Goal: Task Accomplishment & Management: Manage account settings

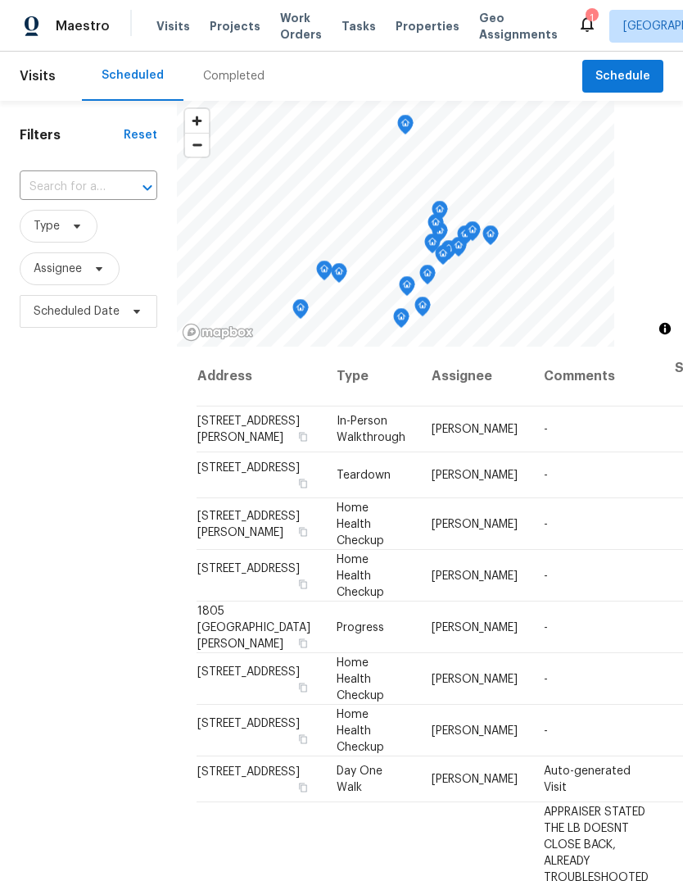
click at [586, 15] on div "1" at bounding box center [591, 18] width 11 height 16
click at [586, 17] on div "1" at bounding box center [591, 18] width 11 height 16
click at [586, 22] on div "1" at bounding box center [591, 18] width 11 height 16
click at [578, 18] on icon at bounding box center [588, 24] width 20 height 20
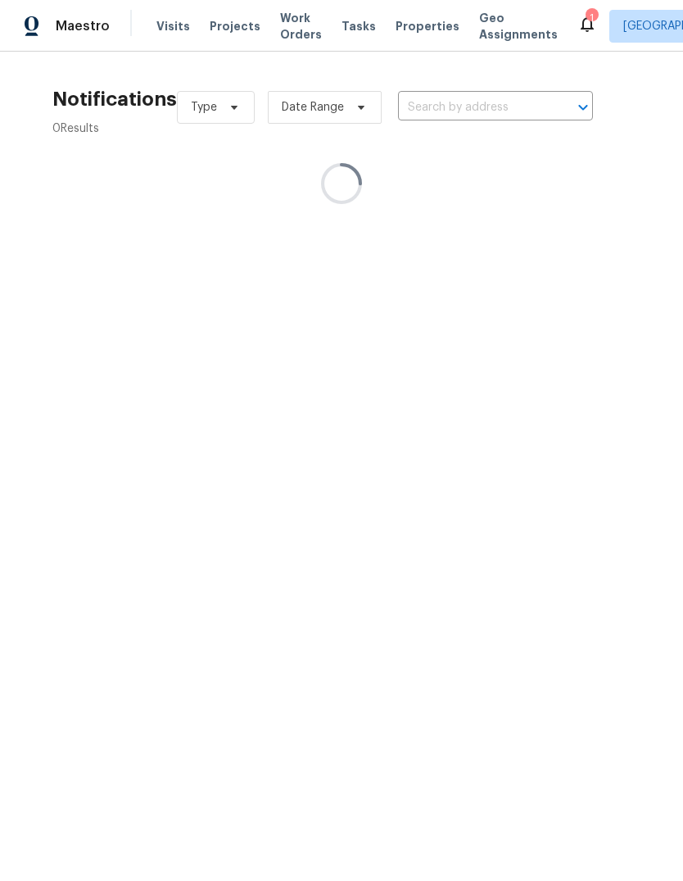
click at [581, 26] on icon at bounding box center [587, 24] width 13 height 16
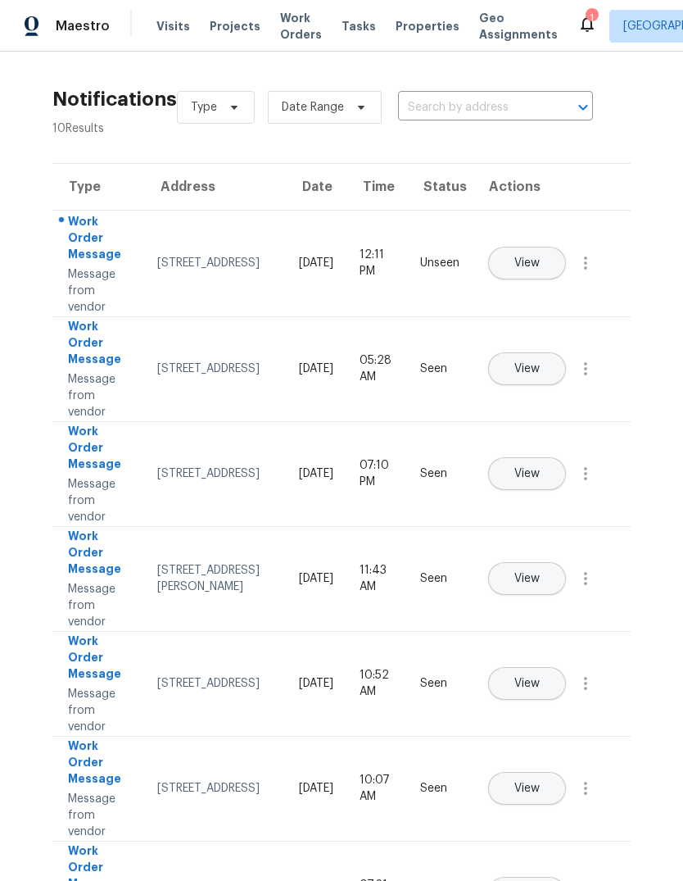
click at [540, 257] on span "View" at bounding box center [527, 263] width 25 height 12
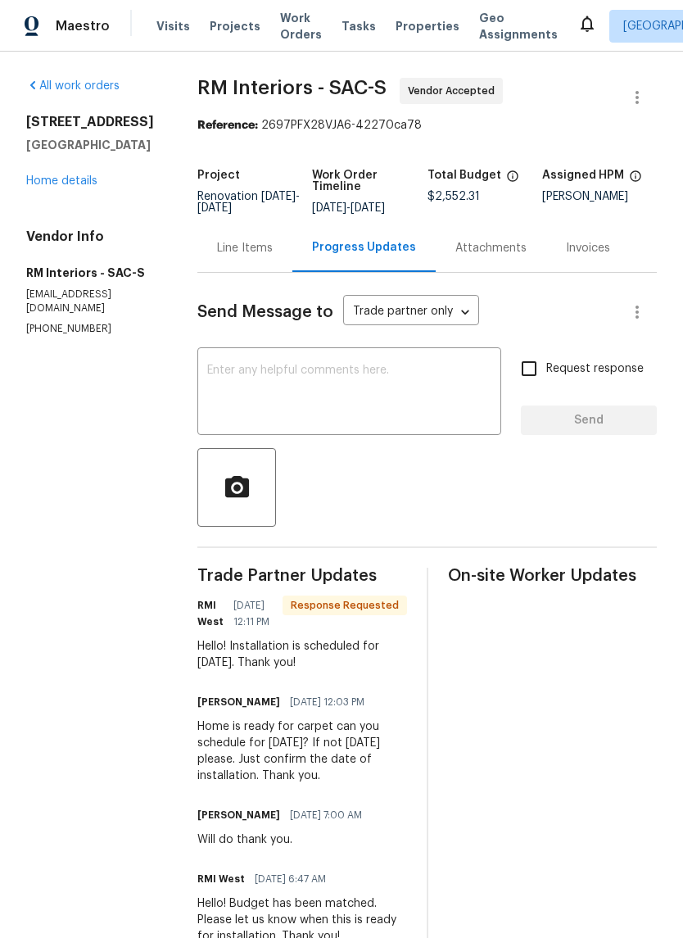
click at [272, 410] on textarea at bounding box center [349, 393] width 284 height 57
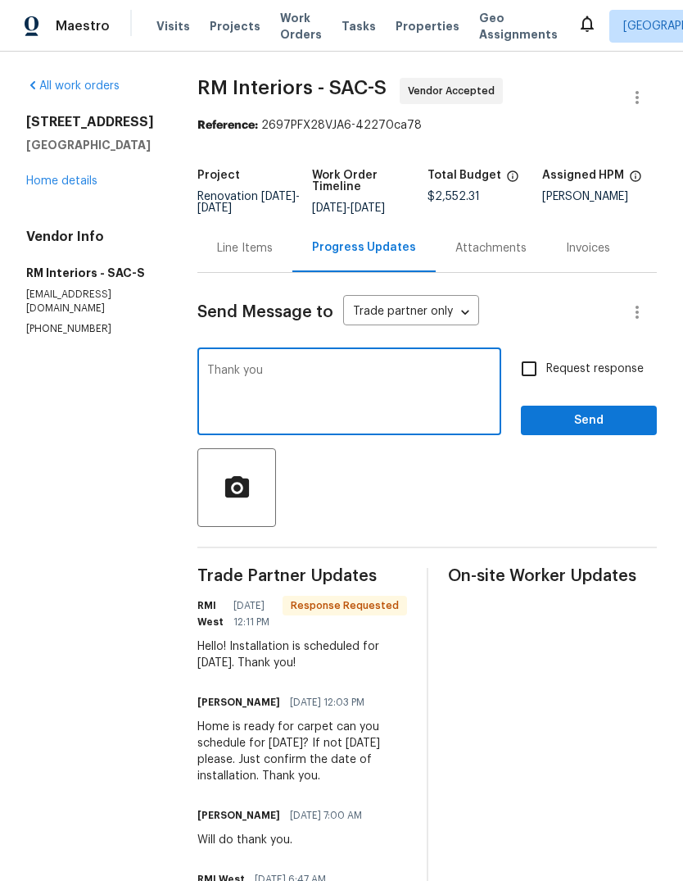
type textarea "Thank you"
click at [561, 422] on button "Send" at bounding box center [589, 421] width 136 height 30
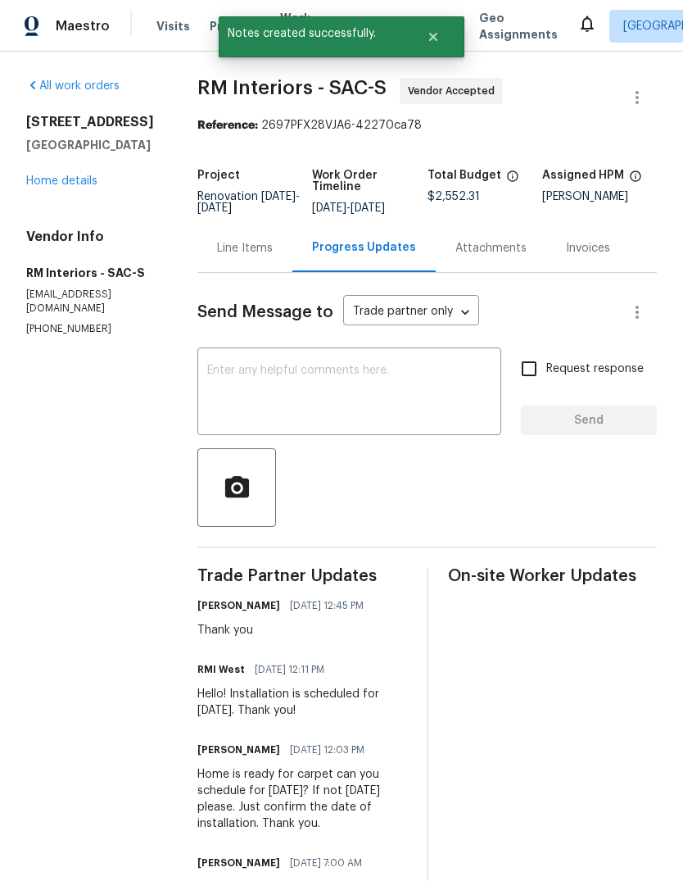
click at [86, 176] on link "Home details" at bounding box center [61, 180] width 71 height 11
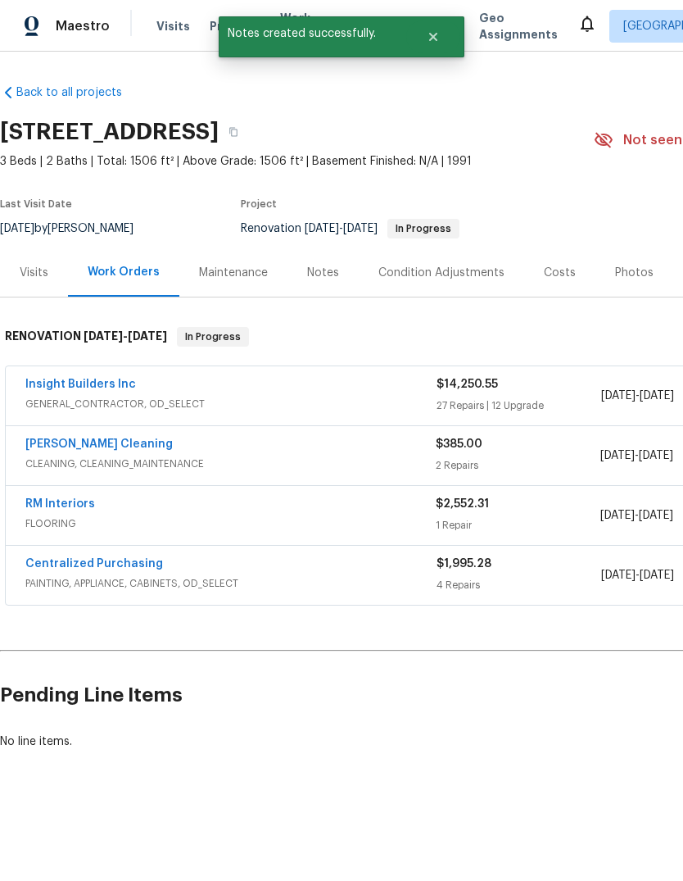
click at [65, 446] on link "[PERSON_NAME] Cleaning" at bounding box center [98, 443] width 147 height 11
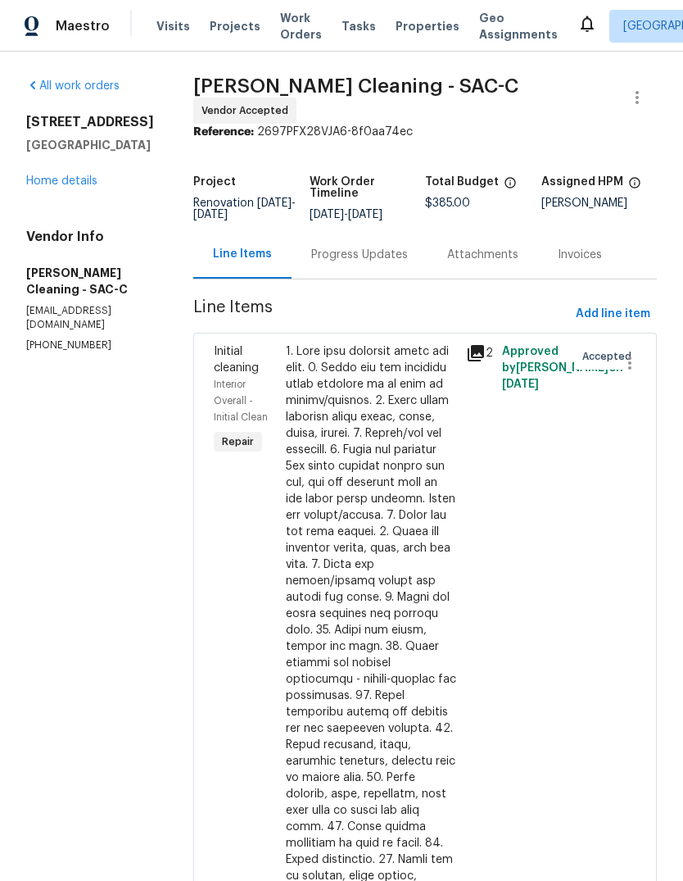
click at [380, 256] on div "Progress Updates" at bounding box center [359, 255] width 97 height 16
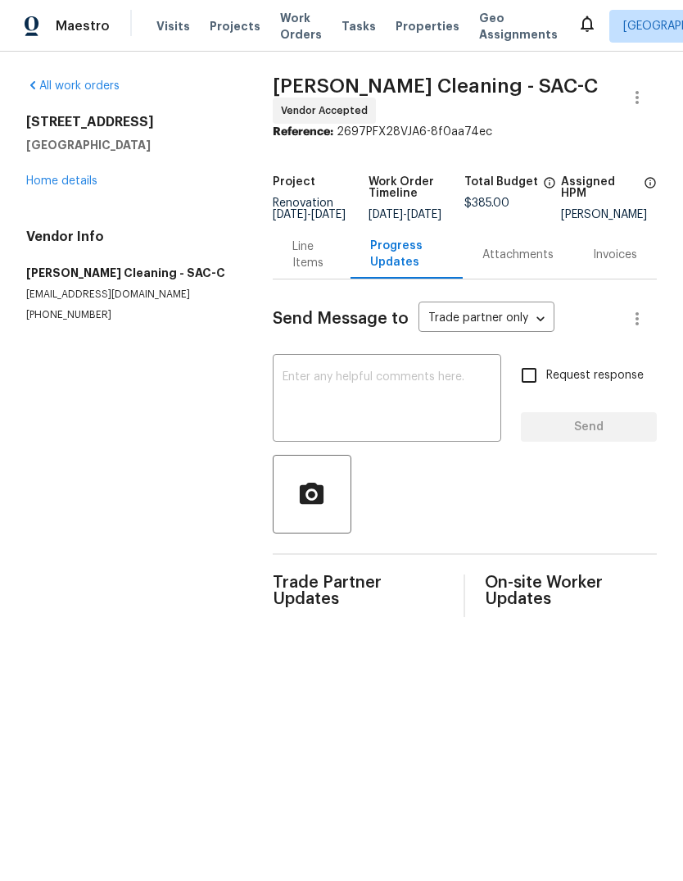
click at [311, 387] on textarea at bounding box center [387, 399] width 209 height 57
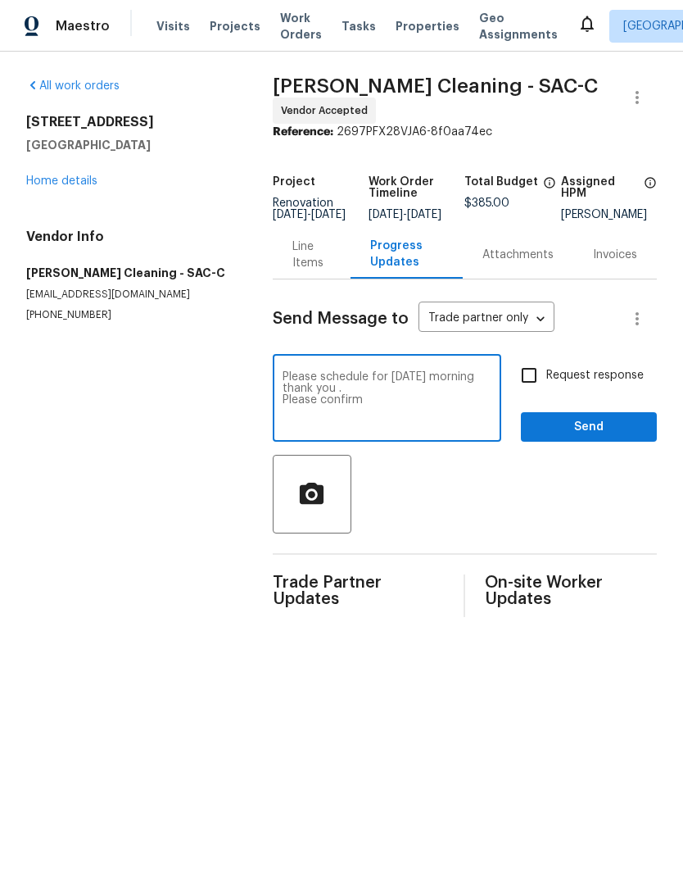
type textarea "Please schedule for Monday morning thank you . Please confirm"
click at [533, 392] on input "Request response" at bounding box center [529, 375] width 34 height 34
checkbox input "true"
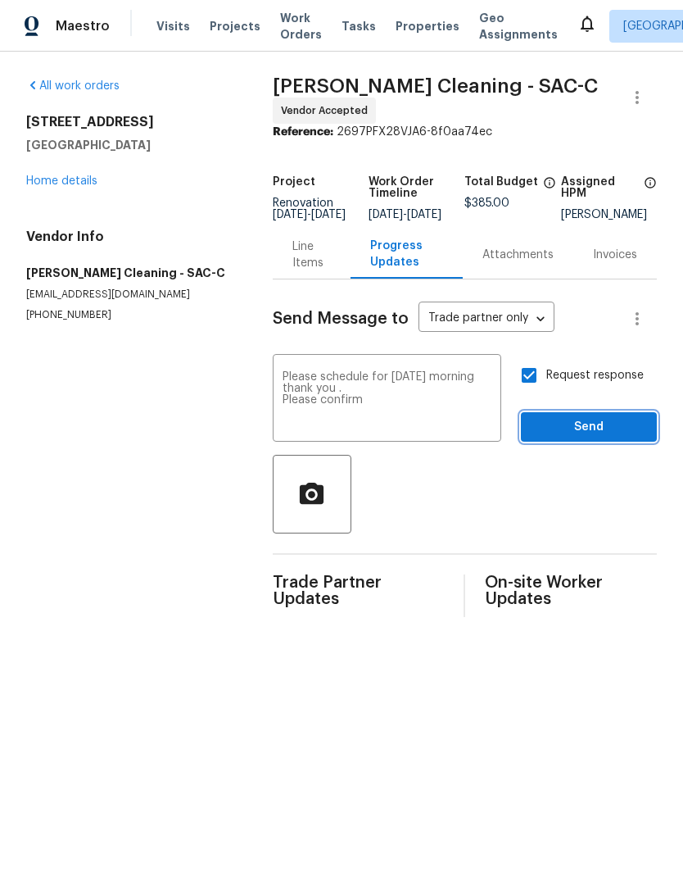
click at [587, 438] on span "Send" at bounding box center [589, 427] width 110 height 20
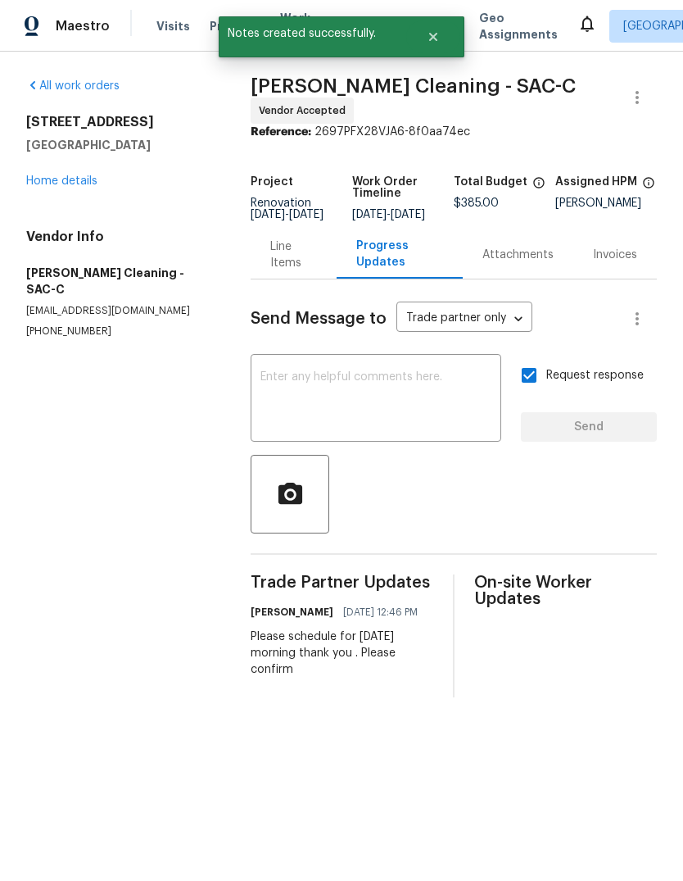
click at [53, 184] on link "Home details" at bounding box center [61, 180] width 71 height 11
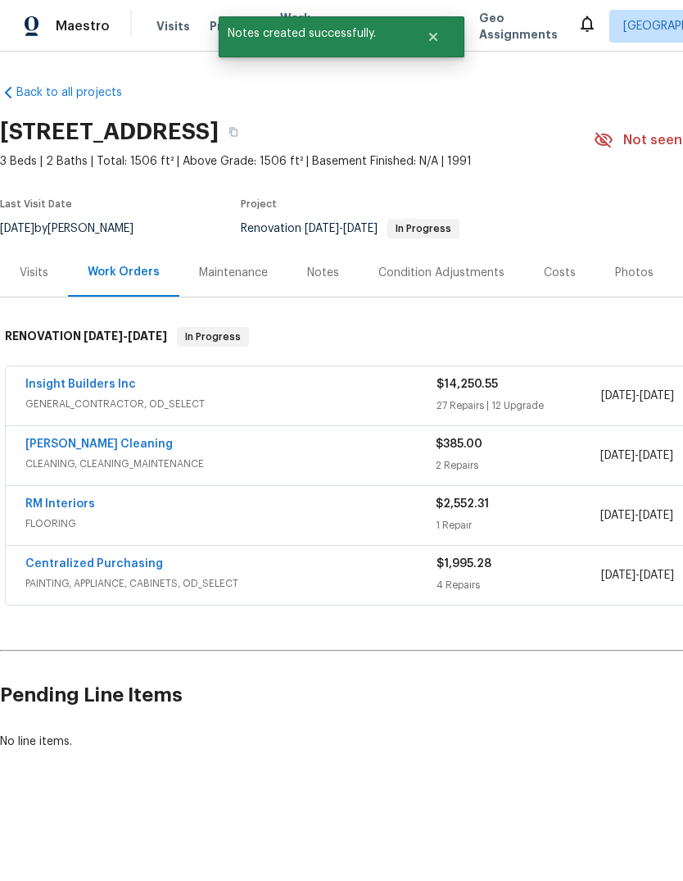
click at [318, 280] on div "Notes" at bounding box center [323, 273] width 32 height 16
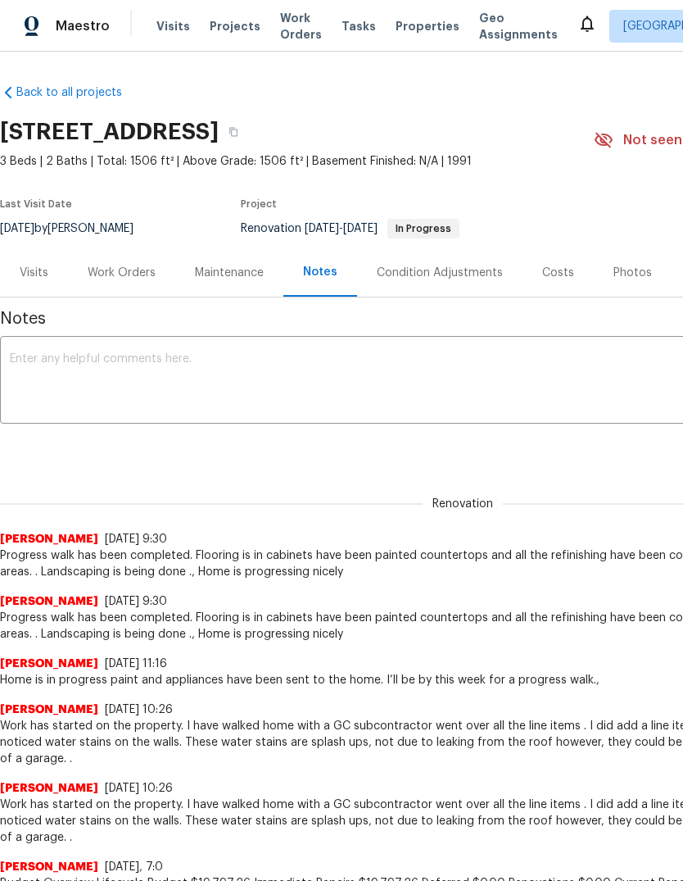
click at [93, 363] on textarea at bounding box center [463, 381] width 906 height 57
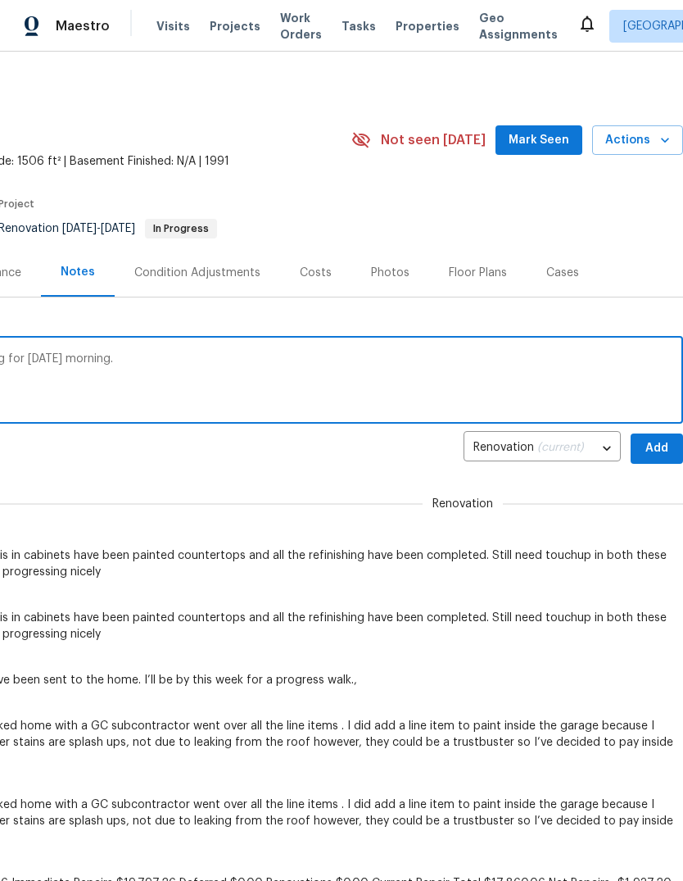
scroll to position [0, 243]
type textarea "Carpet is scheduled for tomorrow and cleaning for Monday morning."
click at [655, 457] on span "Add" at bounding box center [657, 448] width 26 height 20
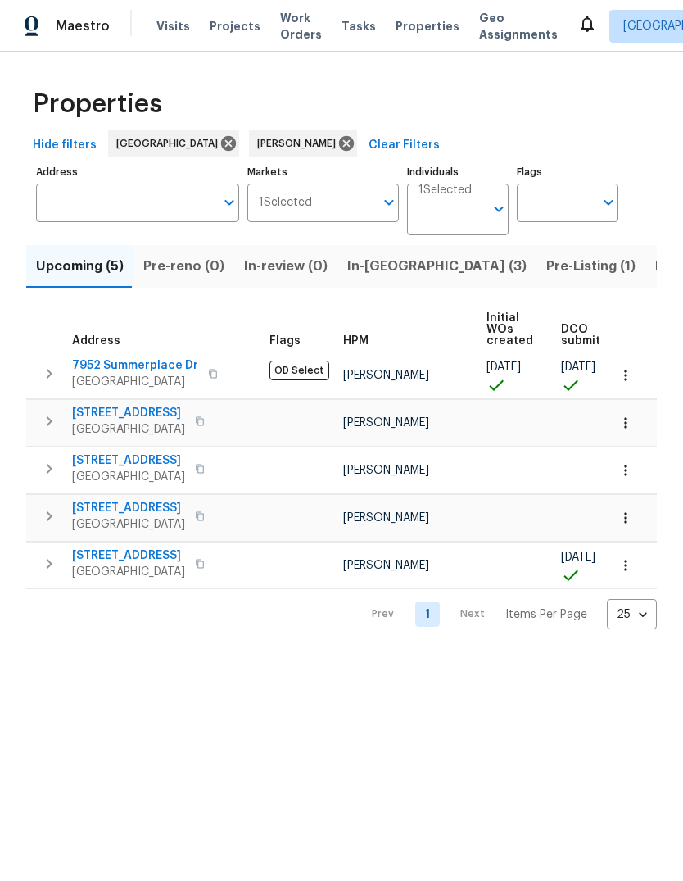
click at [379, 271] on span "In-reno (3)" at bounding box center [436, 266] width 179 height 23
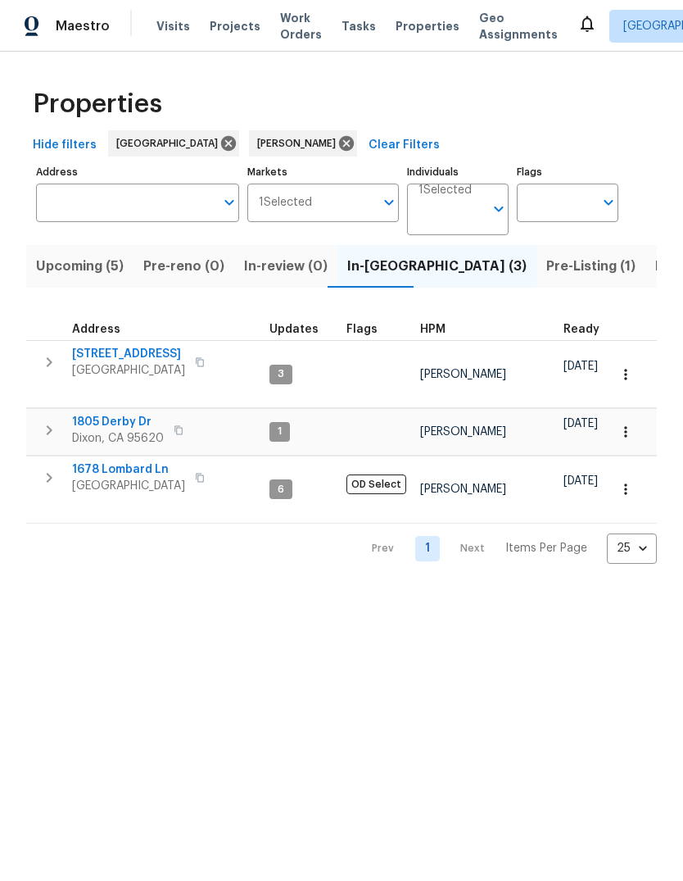
click at [89, 478] on span "Lincoln, CA 95648" at bounding box center [128, 486] width 113 height 16
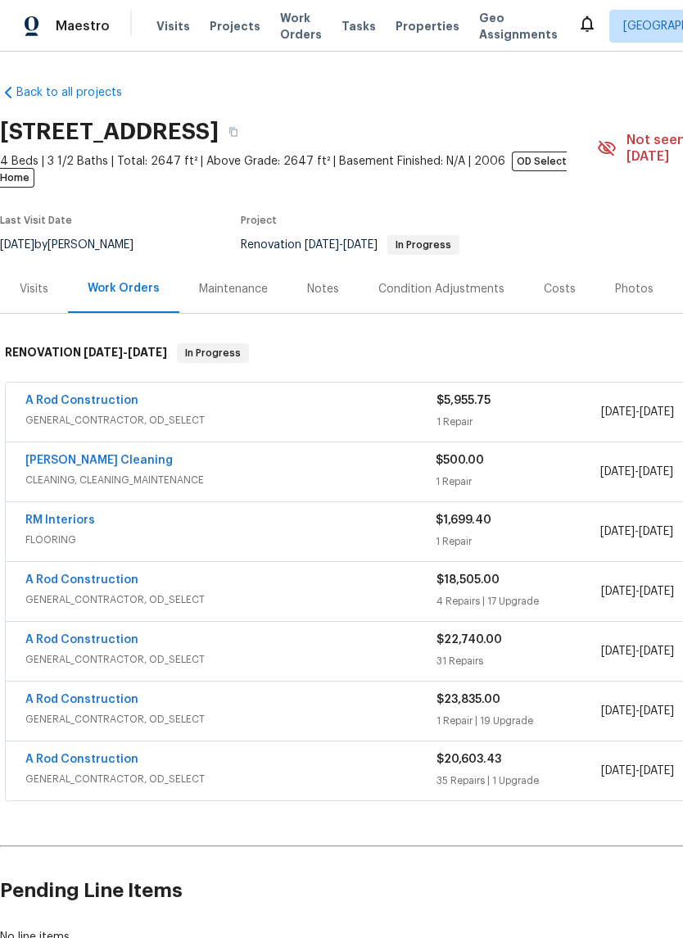
click at [133, 532] on span "FLOORING" at bounding box center [230, 540] width 410 height 16
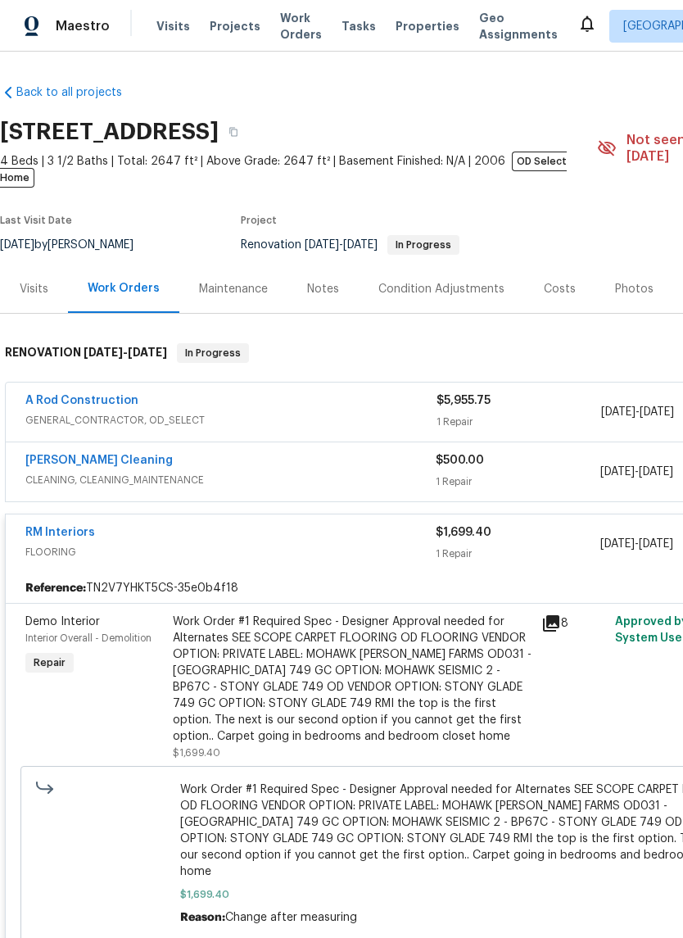
click at [49, 527] on link "RM Interiors" at bounding box center [60, 532] width 70 height 11
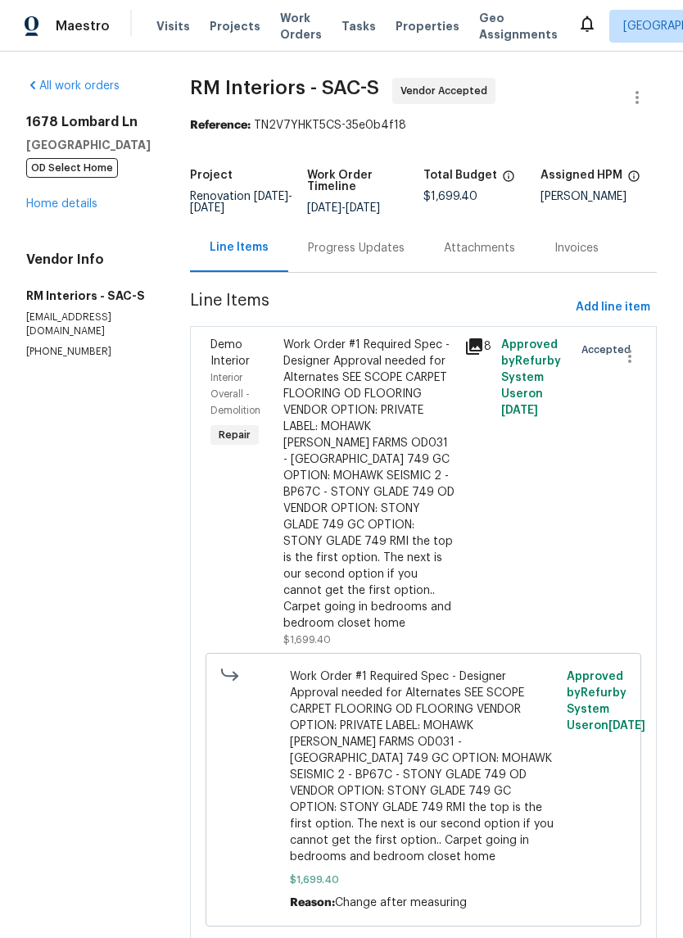
click at [391, 254] on div "Progress Updates" at bounding box center [356, 248] width 97 height 16
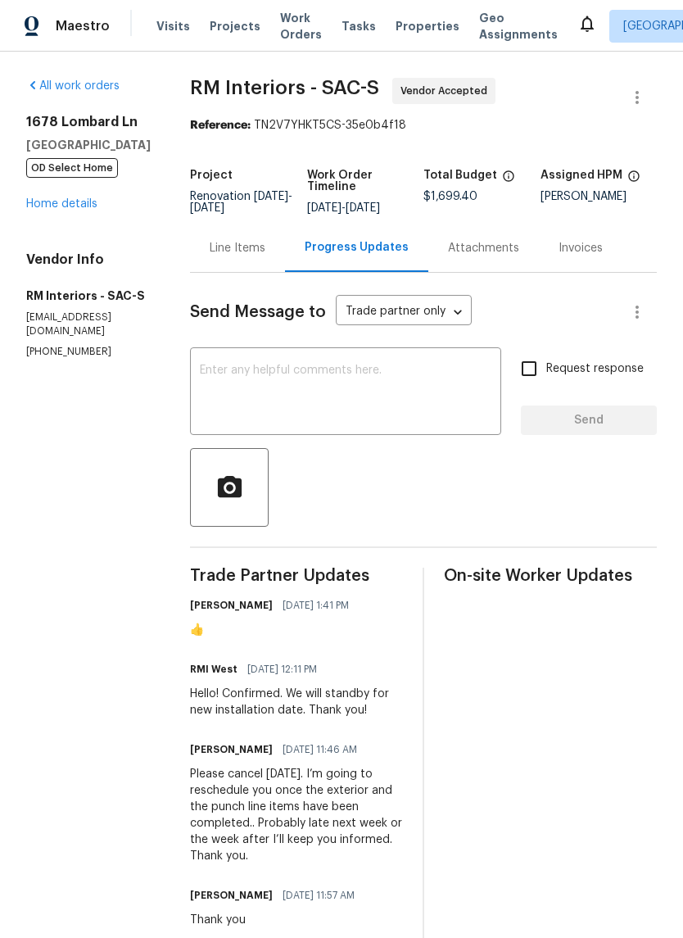
click at [255, 381] on textarea at bounding box center [346, 393] width 292 height 57
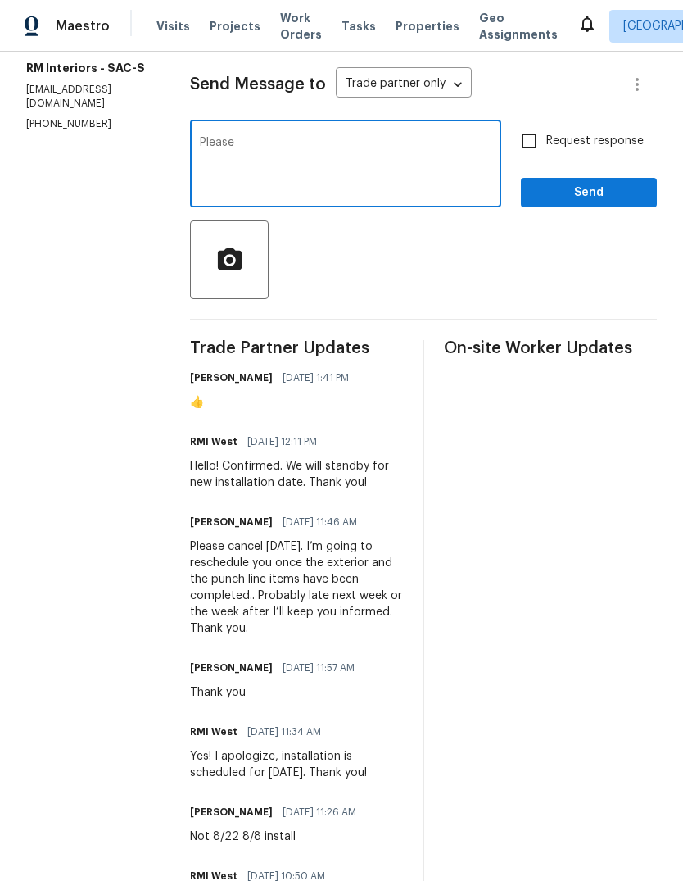
scroll to position [229, 0]
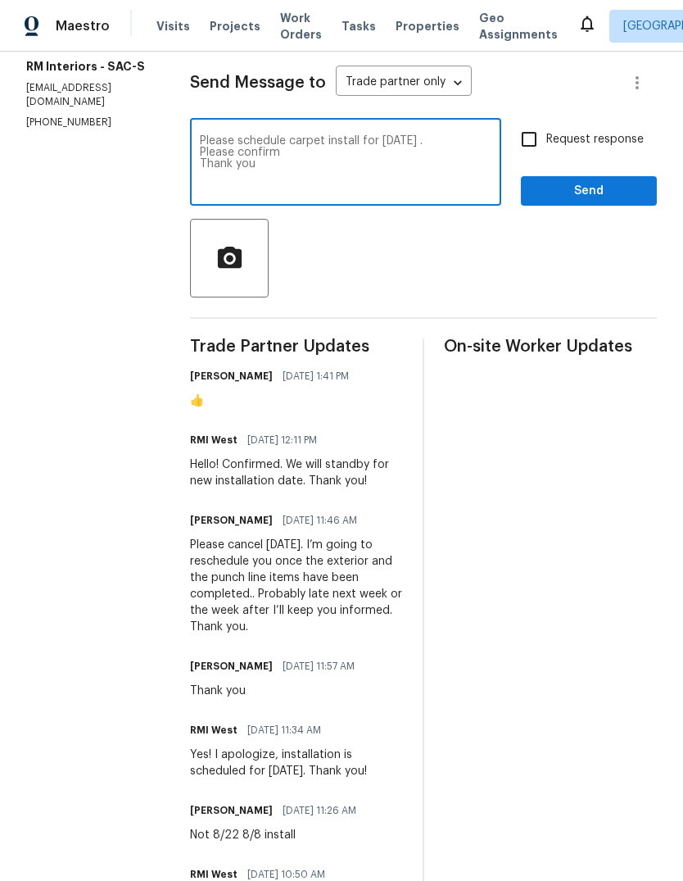
type textarea "Please schedule carpet install for Monday . Please confirm Thank you"
click at [527, 143] on input "Request response" at bounding box center [529, 139] width 34 height 34
checkbox input "true"
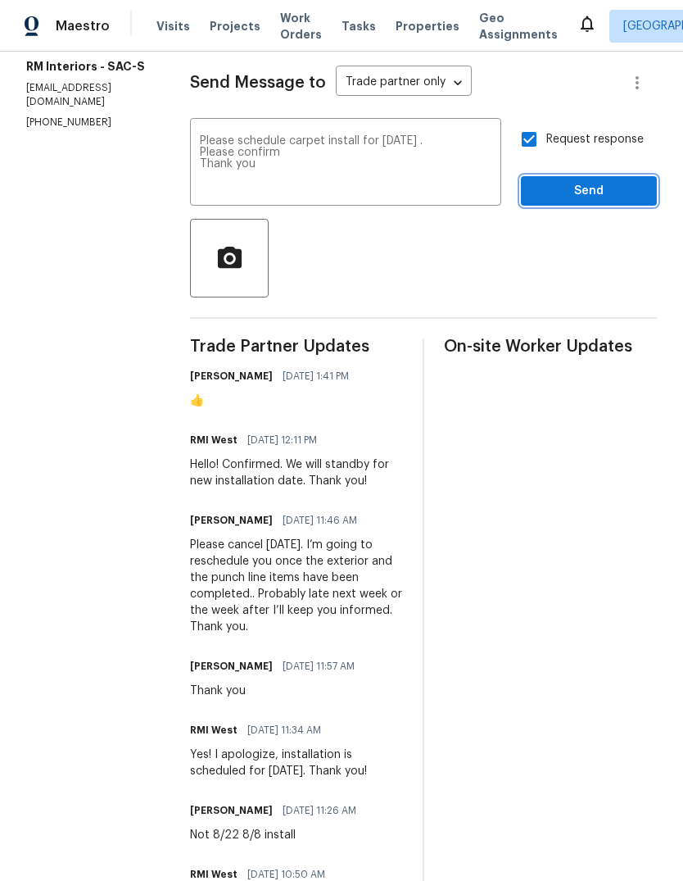
click at [598, 190] on span "Send" at bounding box center [589, 191] width 110 height 20
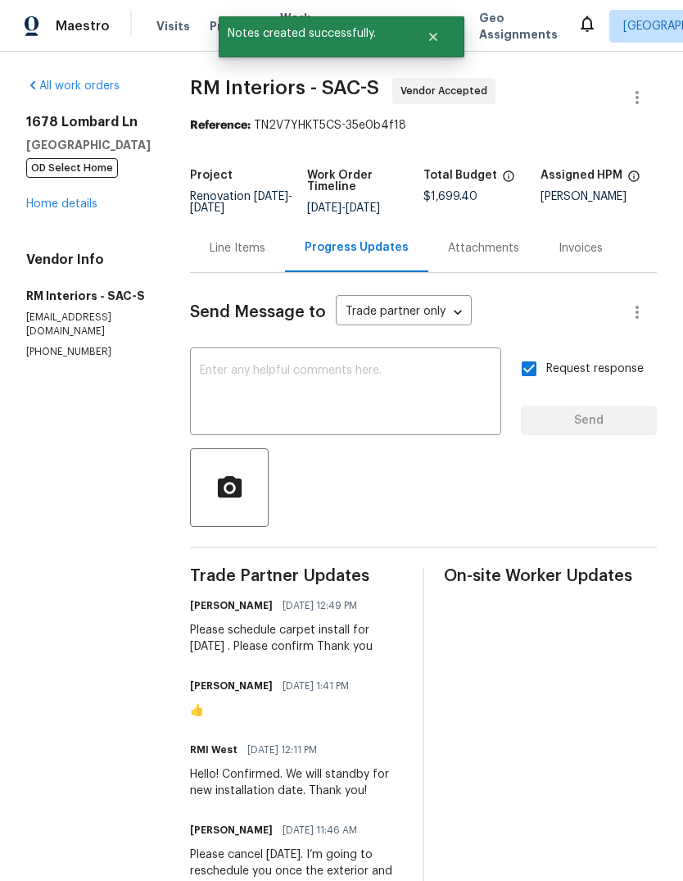
click at [93, 200] on link "Home details" at bounding box center [61, 203] width 71 height 11
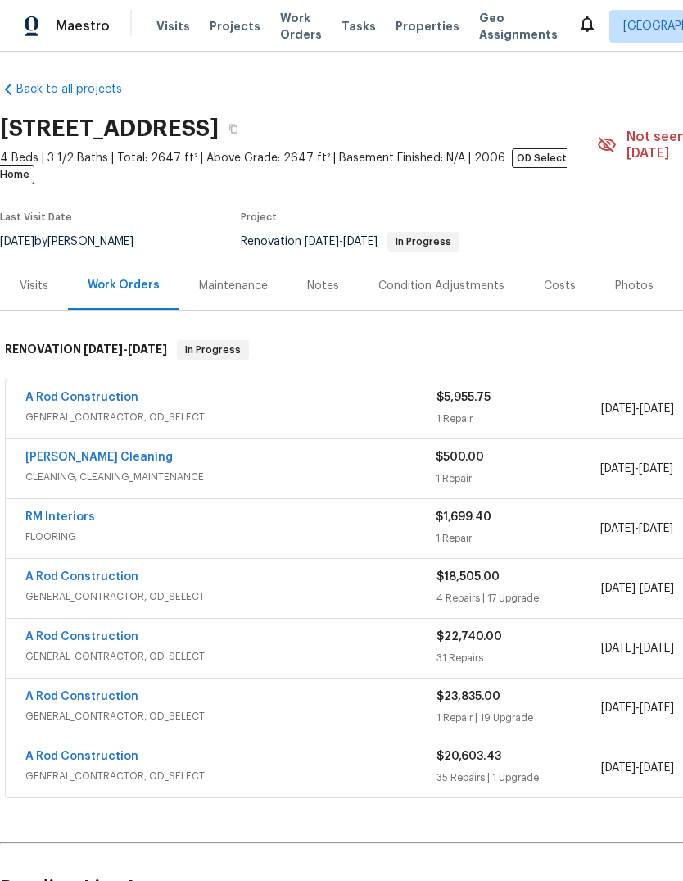
scroll to position [3, 0]
click at [27, 451] on link "[PERSON_NAME] Cleaning" at bounding box center [98, 456] width 147 height 11
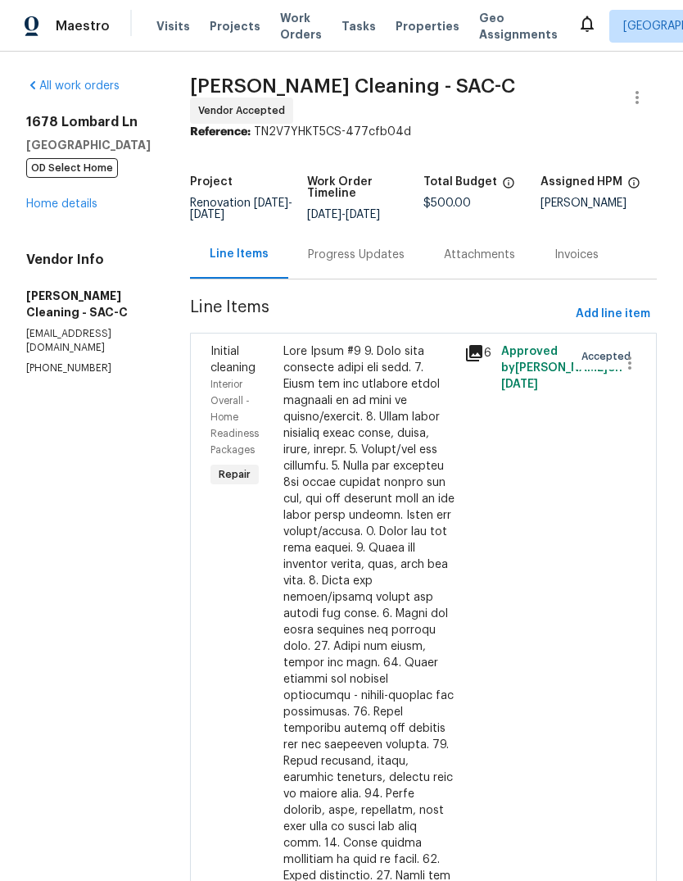
click at [388, 254] on div "Progress Updates" at bounding box center [356, 255] width 97 height 16
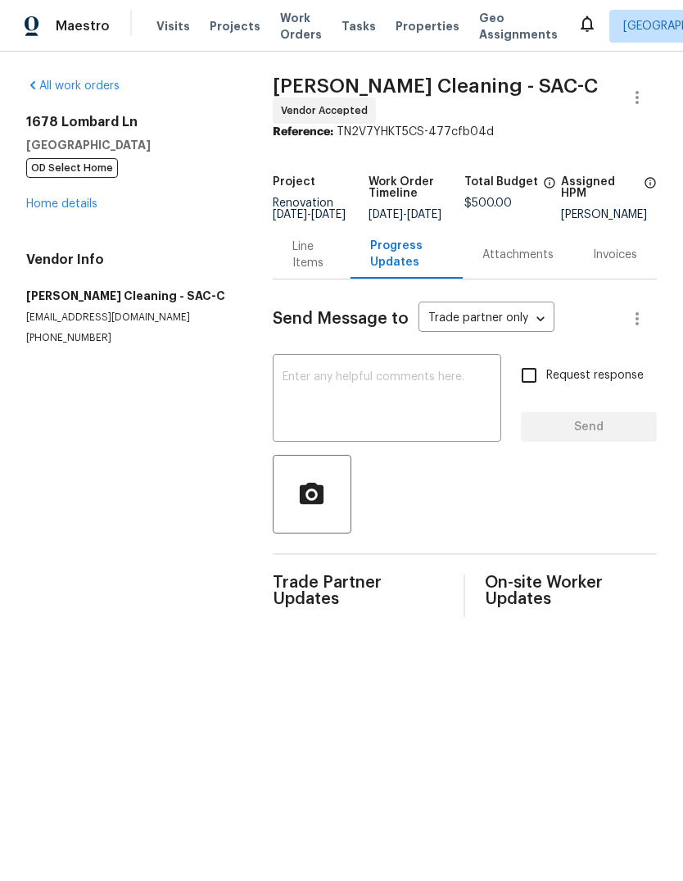
click at [317, 386] on textarea at bounding box center [387, 399] width 209 height 57
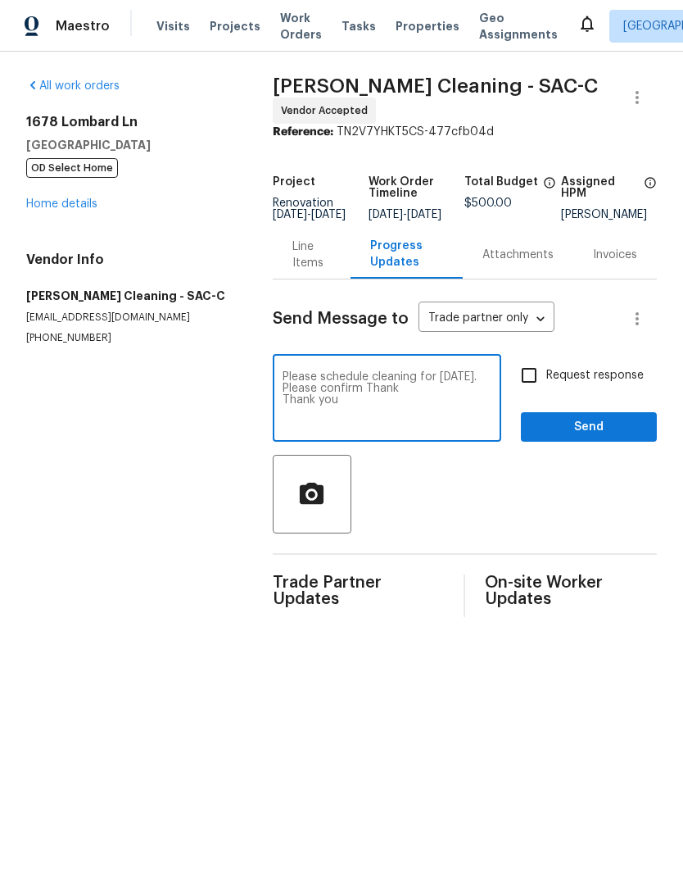
type textarea "Please schedule cleaning for next Tuesday. Please confirm Thank Thank you"
click at [538, 384] on input "Request response" at bounding box center [529, 375] width 34 height 34
checkbox input "true"
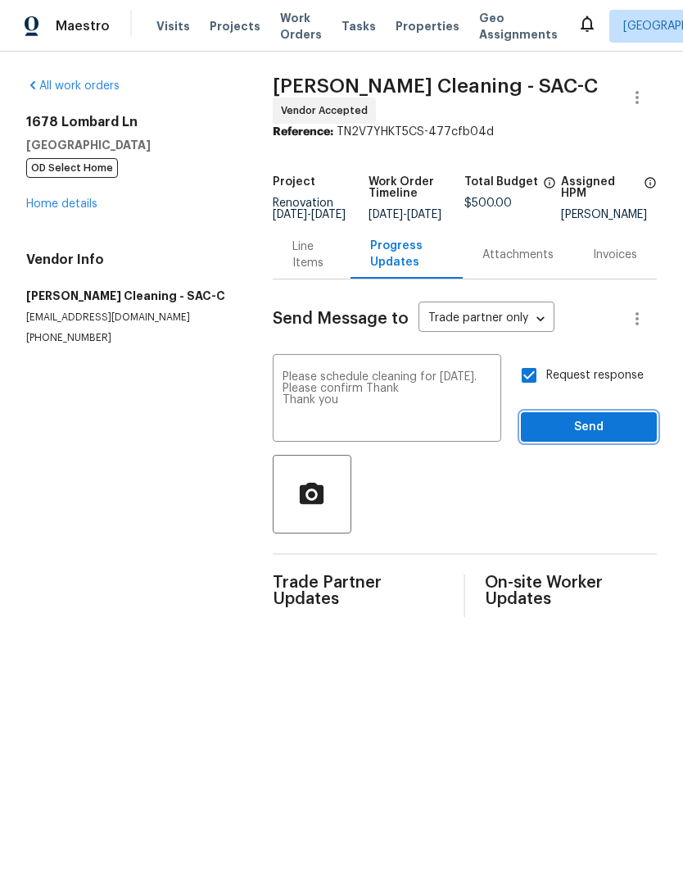
click at [594, 429] on span "Send" at bounding box center [589, 427] width 110 height 20
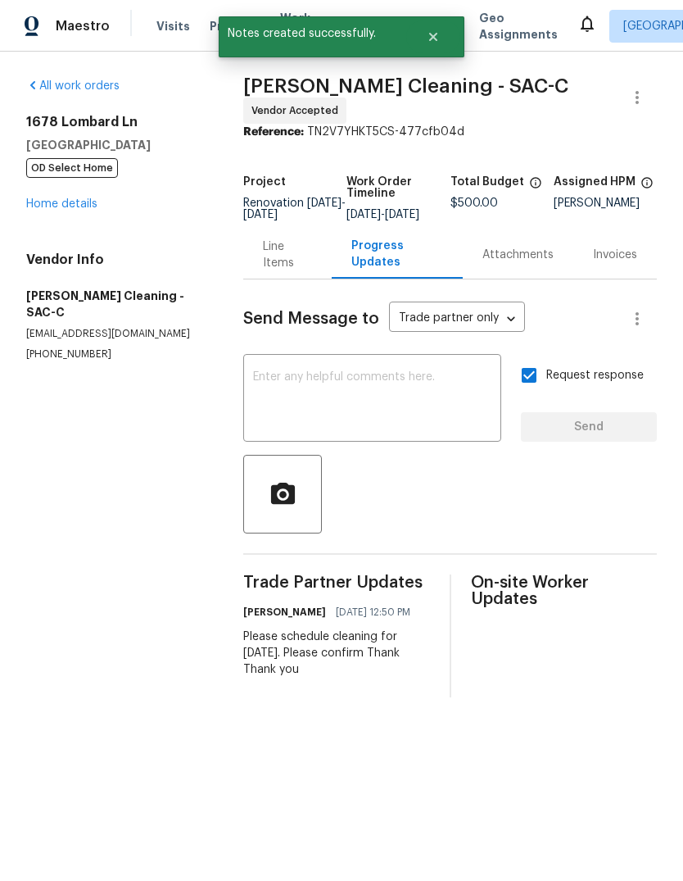
click at [34, 210] on link "Home details" at bounding box center [61, 203] width 71 height 11
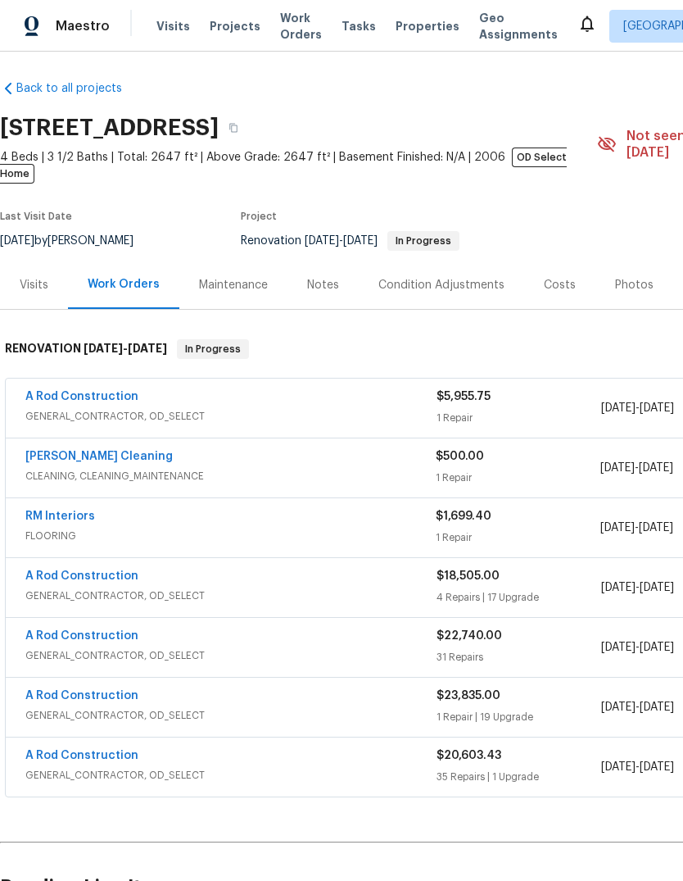
scroll to position [4, 0]
click at [343, 269] on div "Notes" at bounding box center [323, 285] width 71 height 48
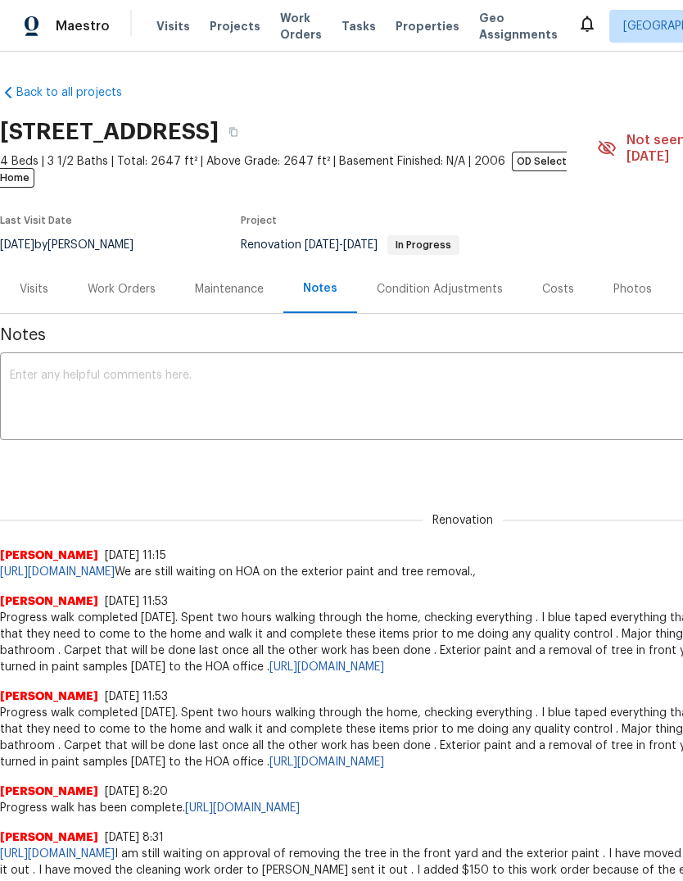
click at [75, 370] on textarea at bounding box center [463, 398] width 906 height 57
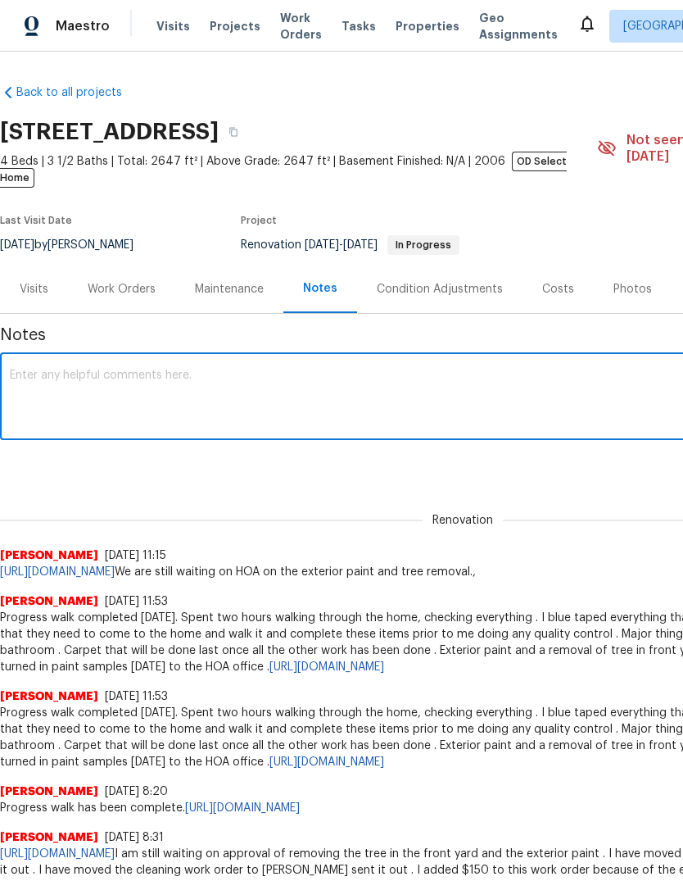
click at [73, 370] on textarea at bounding box center [463, 398] width 906 height 57
paste textarea "[URL][DOMAIN_NAME]"
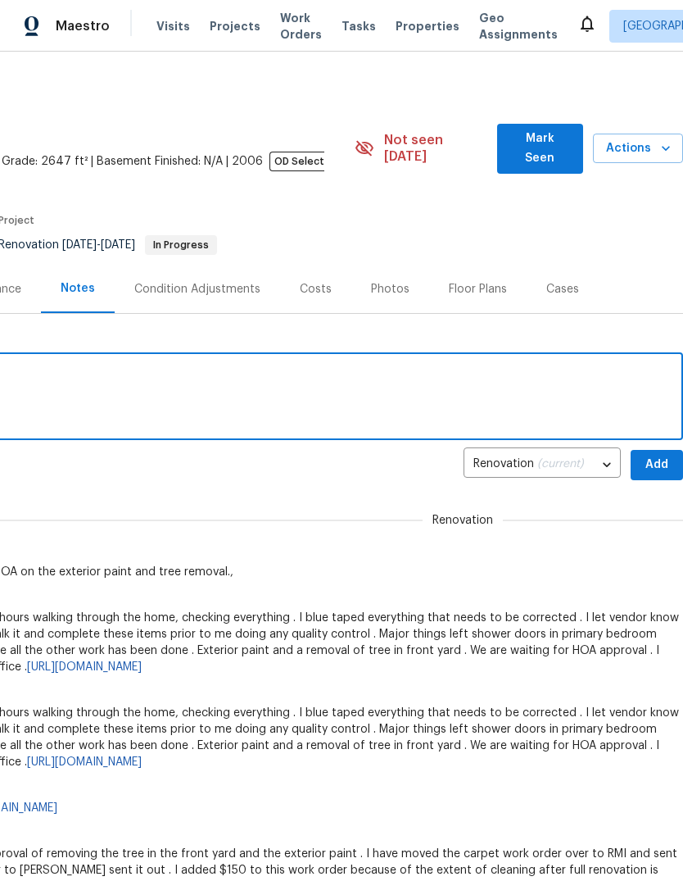
scroll to position [0, 243]
type textarea "[URL][DOMAIN_NAME]"
click at [657, 455] on span "Add" at bounding box center [657, 465] width 26 height 20
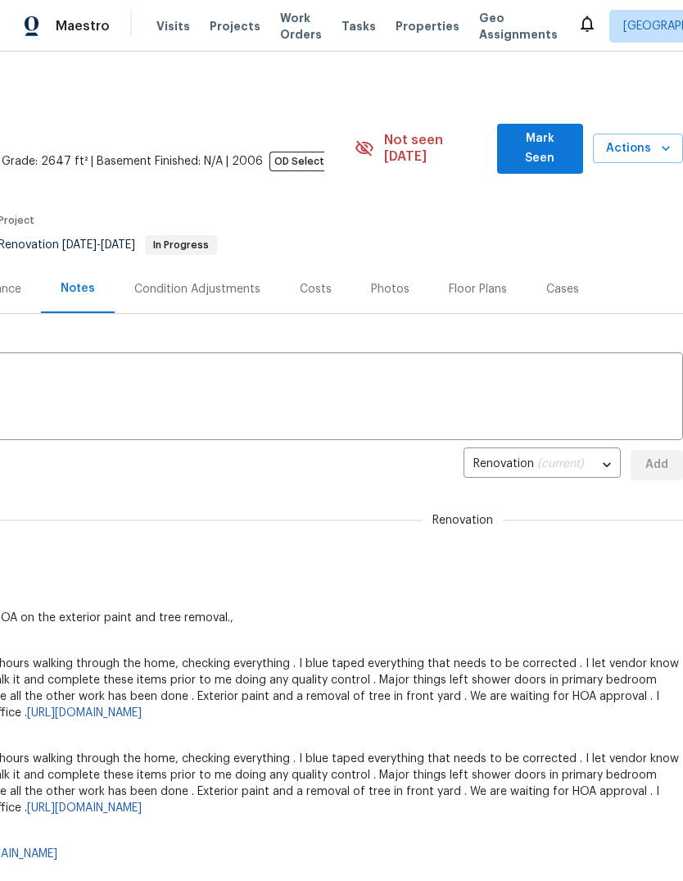
click at [540, 143] on span "Mark Seen" at bounding box center [540, 149] width 60 height 40
click at [558, 136] on span "Mark Seen" at bounding box center [540, 149] width 60 height 40
